Goal: Find specific page/section: Find specific page/section

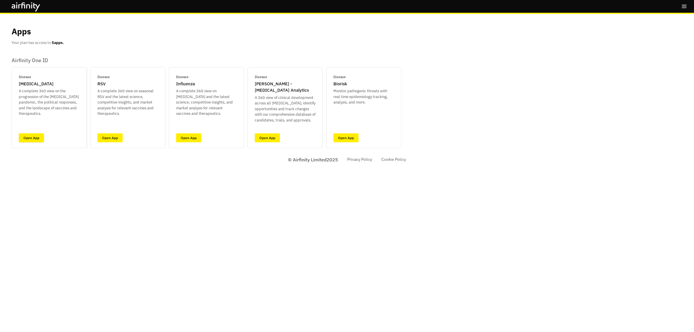
click at [32, 137] on link "Open App" at bounding box center [31, 137] width 25 height 9
